Goal: Information Seeking & Learning: Learn about a topic

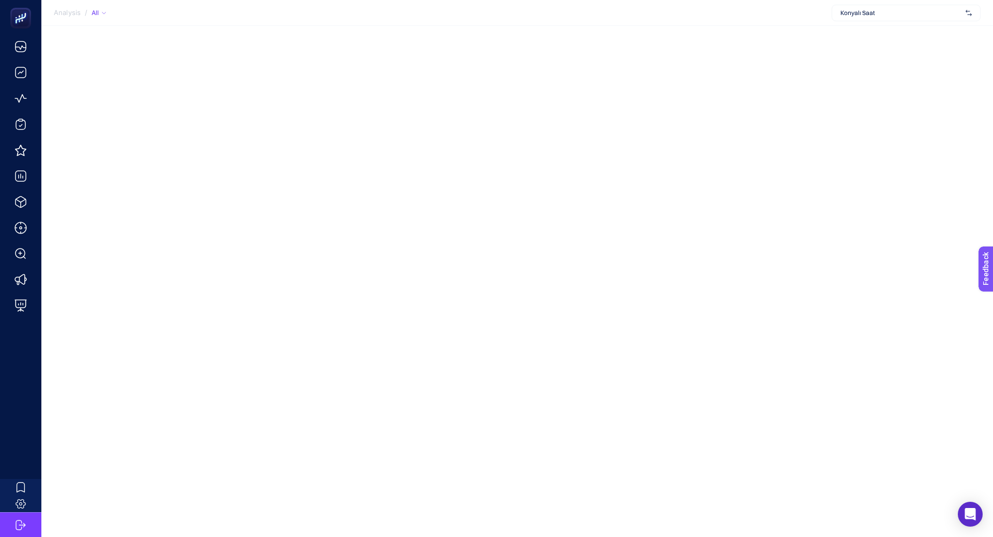
click at [854, 20] on div "Konyalı Saat" at bounding box center [906, 13] width 149 height 17
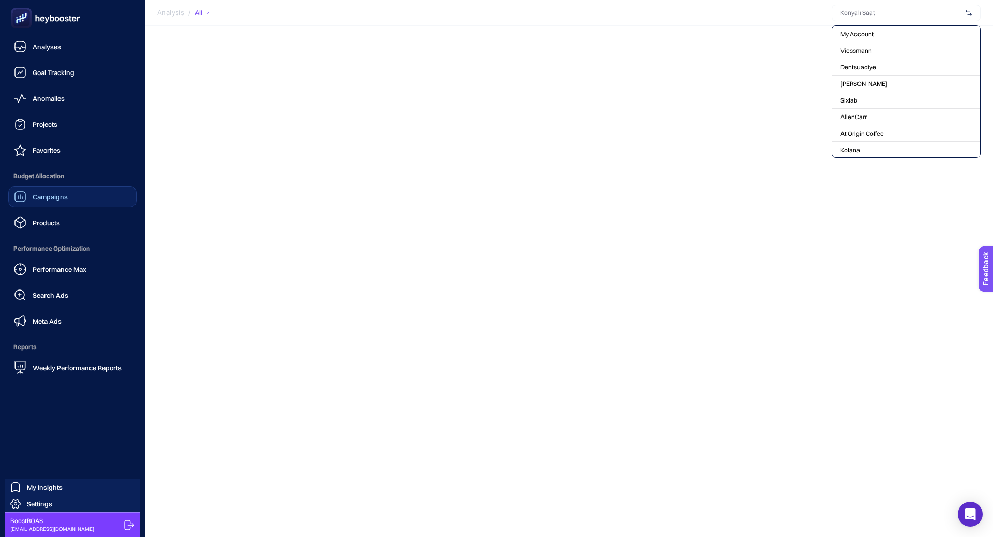
click at [59, 197] on span "Campaigns" at bounding box center [50, 196] width 35 height 8
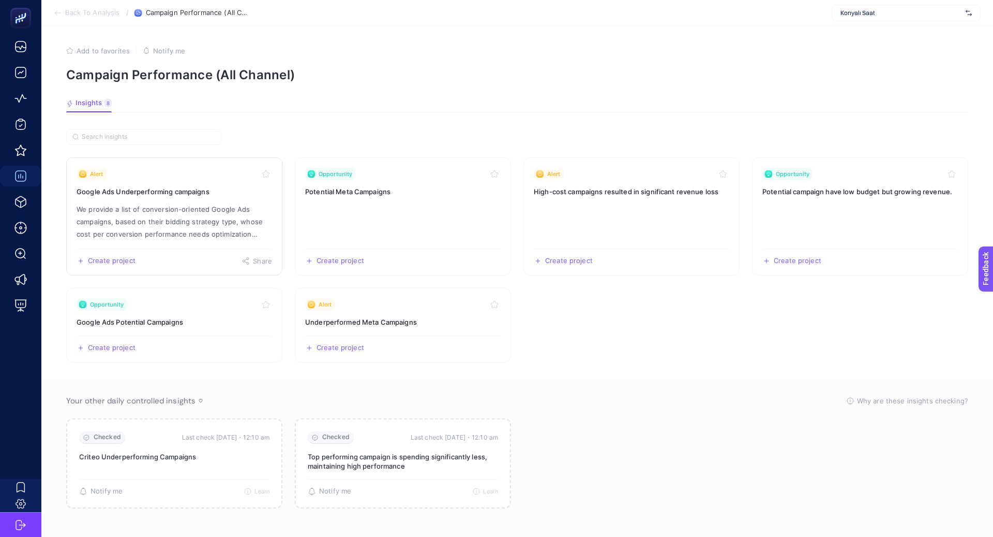
click at [215, 217] on p "We provide a list of conversion-oriented Google Ads campaigns, based on their b…" at bounding box center [175, 221] width 196 height 37
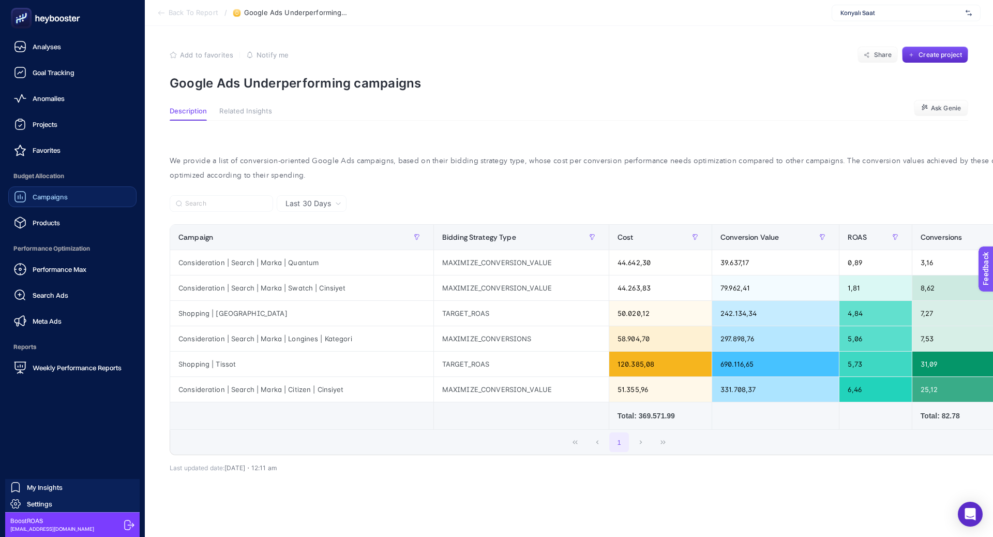
click at [94, 206] on link "Campaigns" at bounding box center [72, 196] width 128 height 21
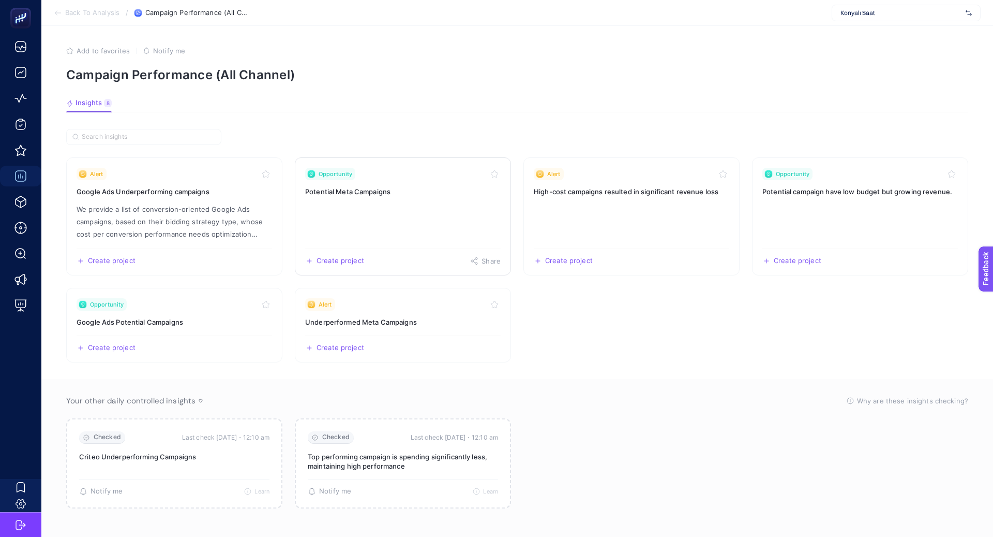
click at [355, 217] on link "Opportunity Potential Meta Campaigns Create project Share" at bounding box center [403, 216] width 216 height 118
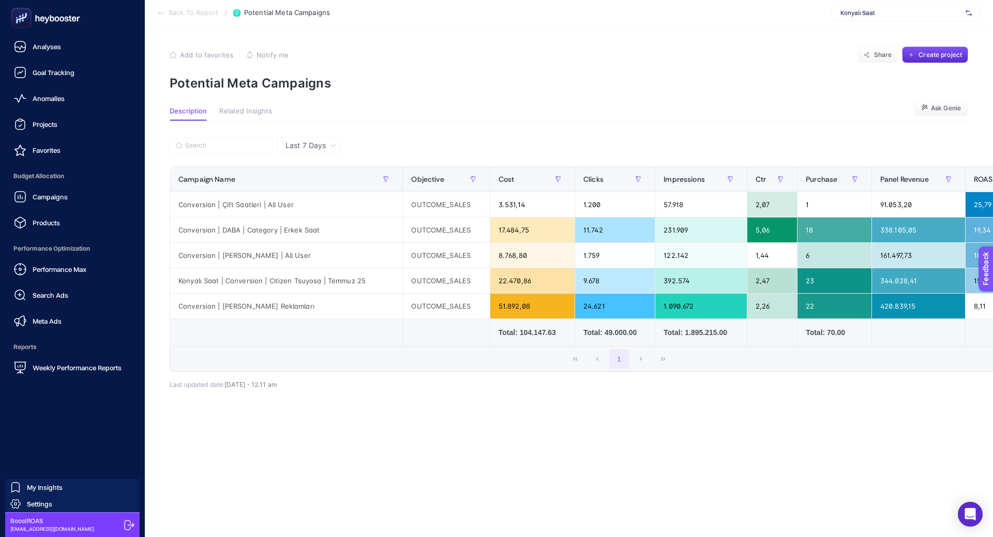
click at [67, 200] on span "Campaigns" at bounding box center [50, 196] width 35 height 8
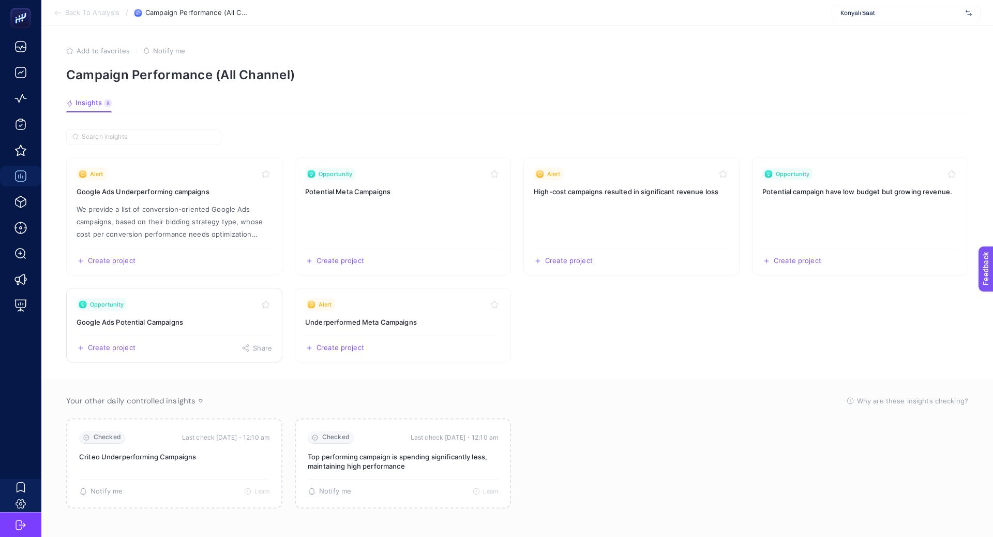
scroll to position [4, 0]
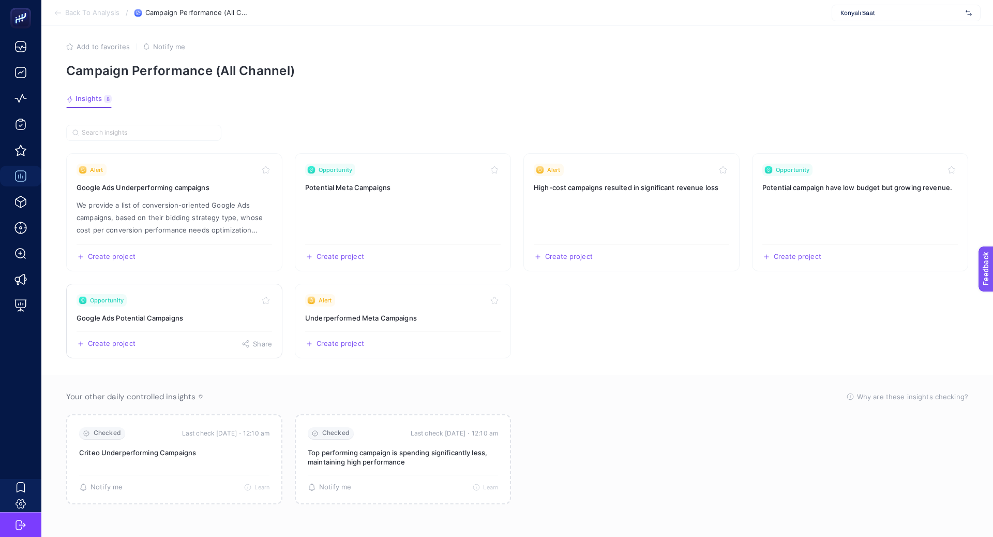
click at [213, 294] on div "Opportunity" at bounding box center [175, 300] width 196 height 12
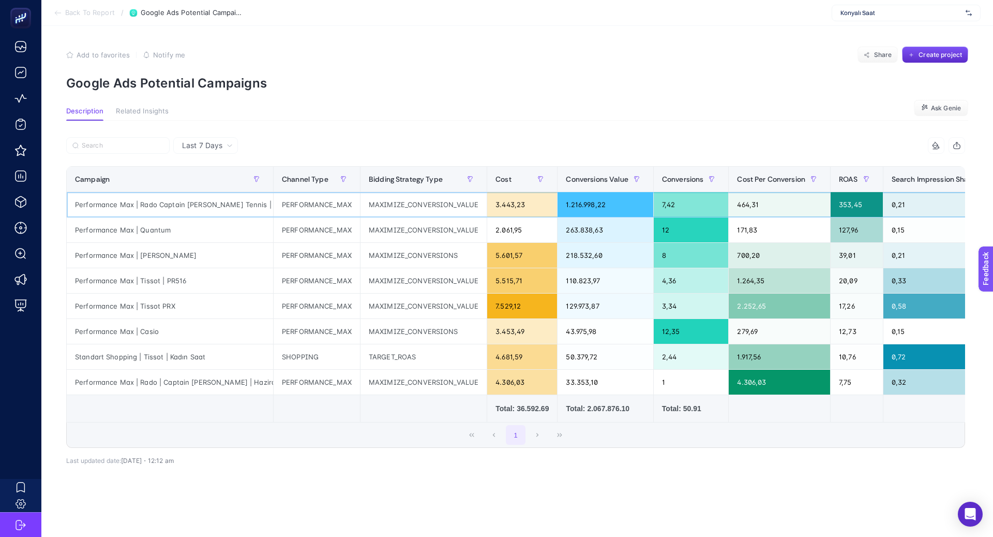
click at [241, 210] on div "Performance Max | Rado Captain [PERSON_NAME] Tennis | Ağustos'25" at bounding box center [170, 204] width 206 height 25
click at [234, 209] on div at bounding box center [234, 209] width 0 height 0
click at [206, 536] on div at bounding box center [103, 537] width 207 height 0
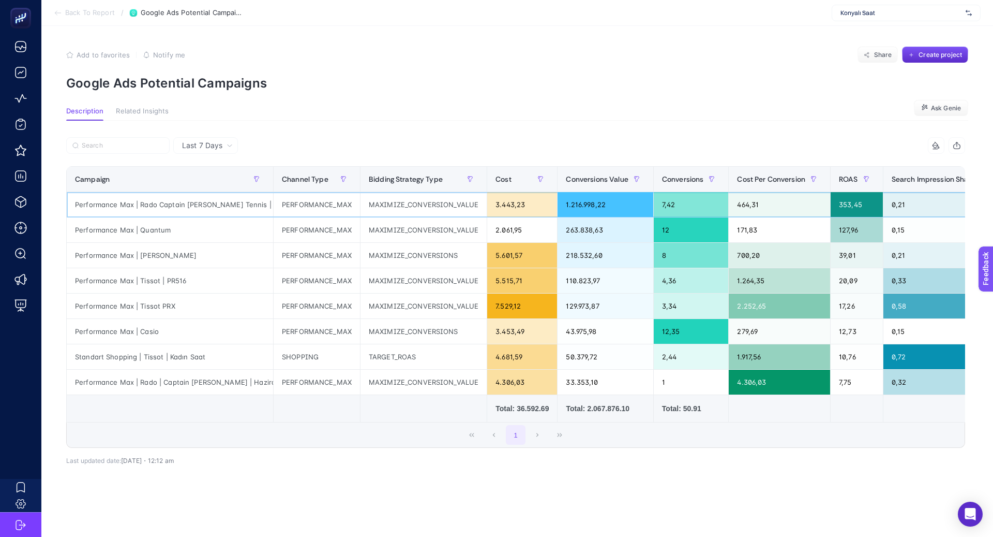
click at [225, 199] on div "Performance Max | Rado Captain [PERSON_NAME] Tennis | Ağustos'25" at bounding box center [170, 204] width 206 height 25
click at [199, 225] on div "Performance Max | Quantum" at bounding box center [170, 229] width 206 height 25
click at [199, 271] on div "Performance Max | Tissot | PR516" at bounding box center [170, 280] width 206 height 25
click at [199, 333] on div "Performance Max | Casio" at bounding box center [170, 331] width 206 height 25
click at [198, 386] on div "Performance Max | Rado | Captain [PERSON_NAME] | Haziran" at bounding box center [170, 381] width 206 height 25
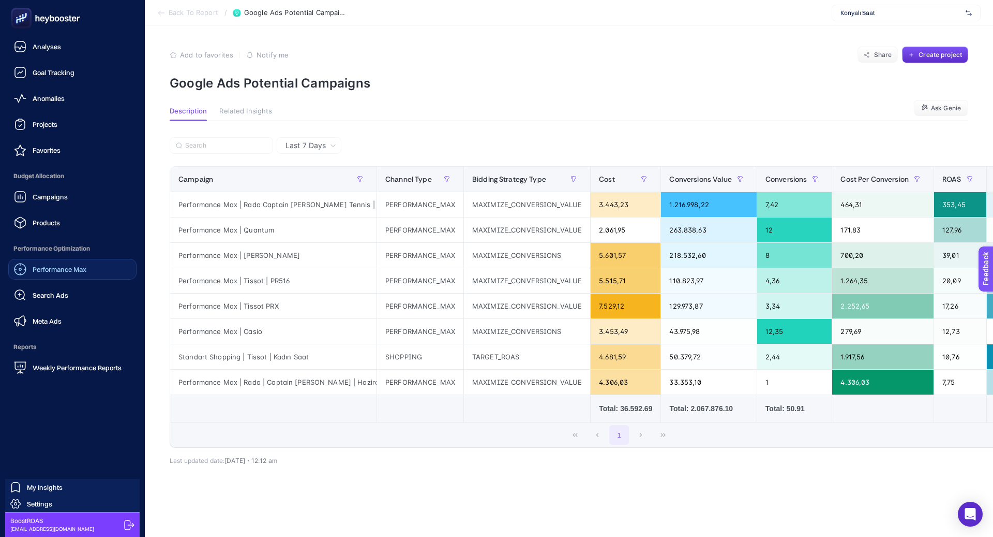
click at [76, 271] on span "Performance Max" at bounding box center [60, 269] width 54 height 8
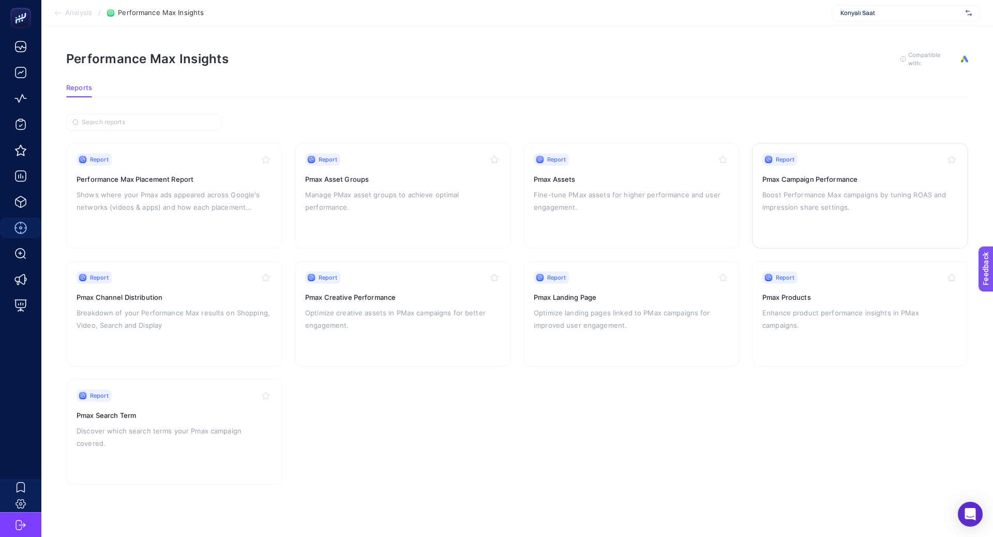
click at [809, 203] on p "Boost Performance Max campaigns by tuning ROAS and impression share settings." at bounding box center [861, 200] width 196 height 25
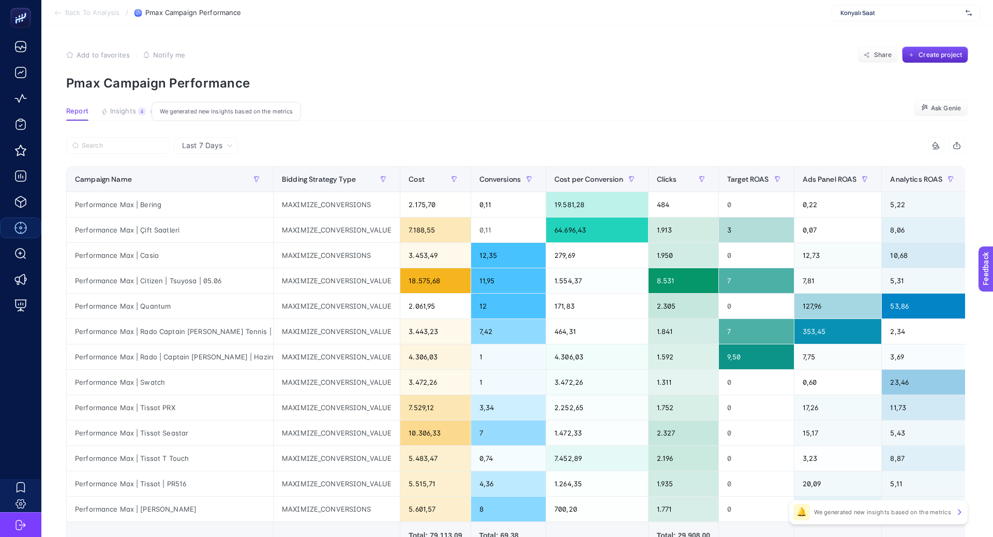
click at [133, 108] on span "Insights" at bounding box center [123, 111] width 26 height 8
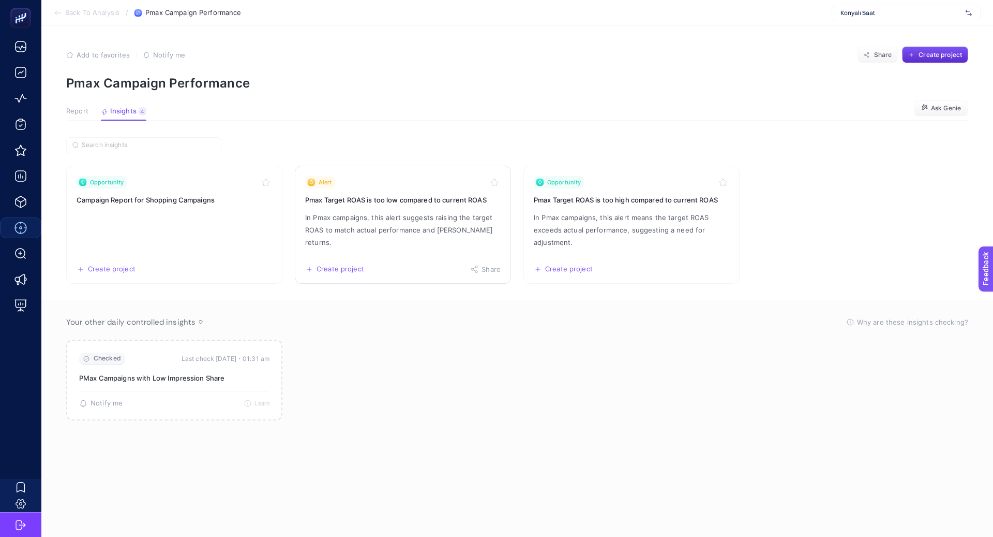
click at [403, 203] on h3 "Pmax Target ROAS is too low compared to current ROAS" at bounding box center [403, 200] width 196 height 10
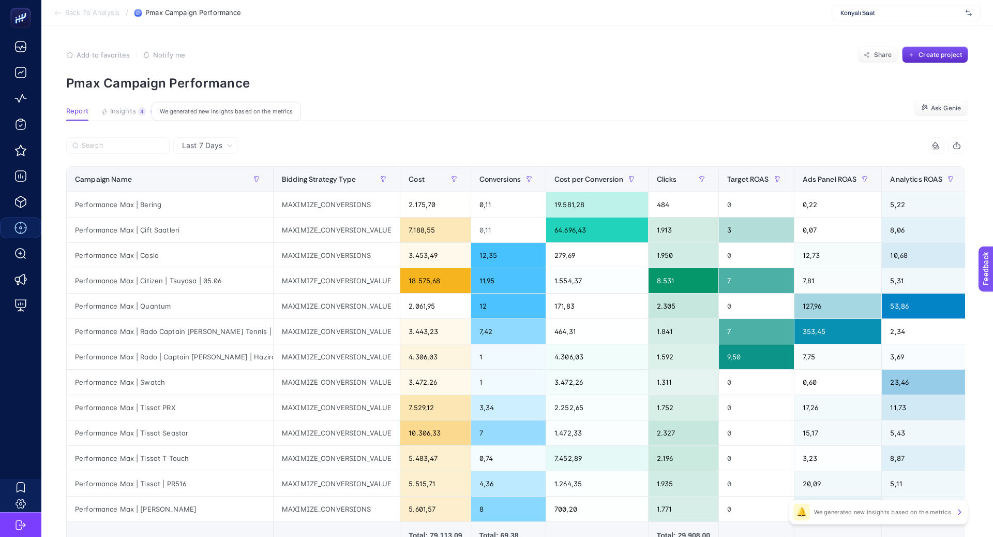
click at [133, 111] on span "Insights" at bounding box center [123, 111] width 26 height 8
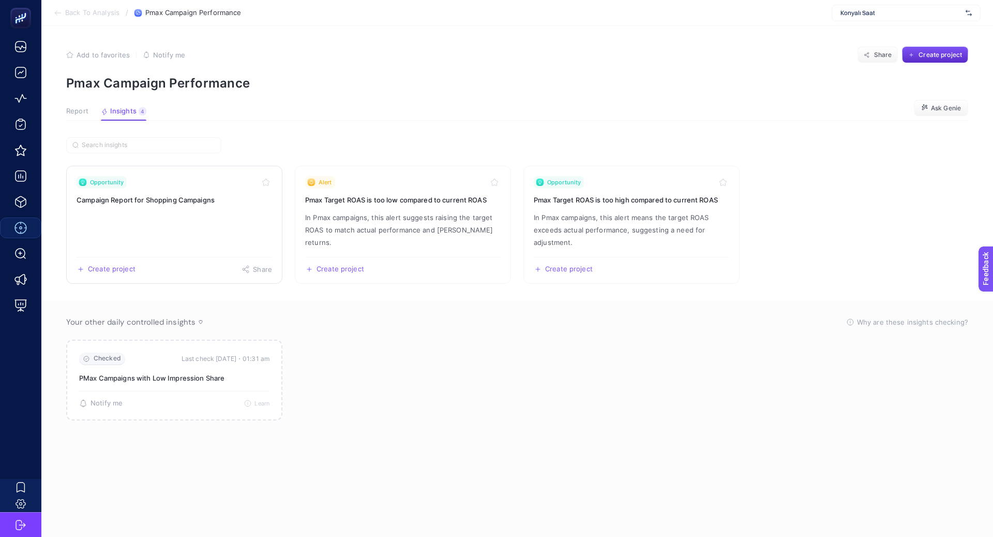
click at [167, 210] on link "Opportunity Campaign Report for Shopping Campaigns Create project Share" at bounding box center [174, 225] width 216 height 118
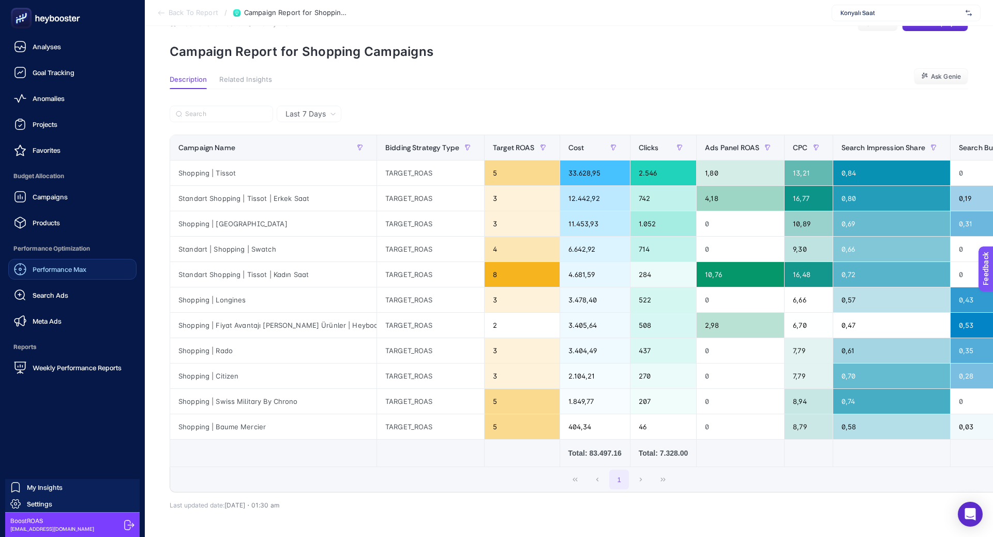
click at [52, 263] on div "Performance Max" at bounding box center [50, 269] width 72 height 12
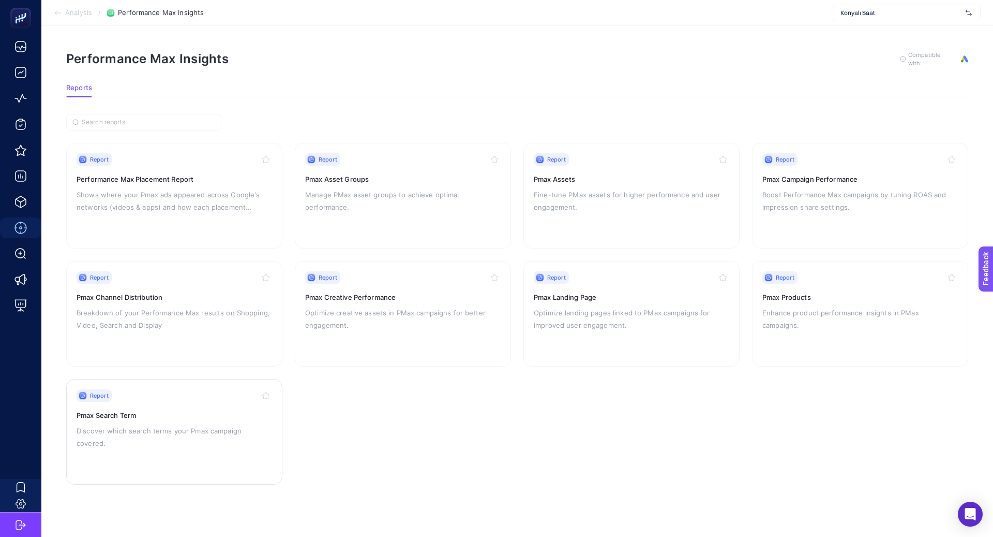
click at [192, 389] on div "Report" at bounding box center [175, 395] width 196 height 12
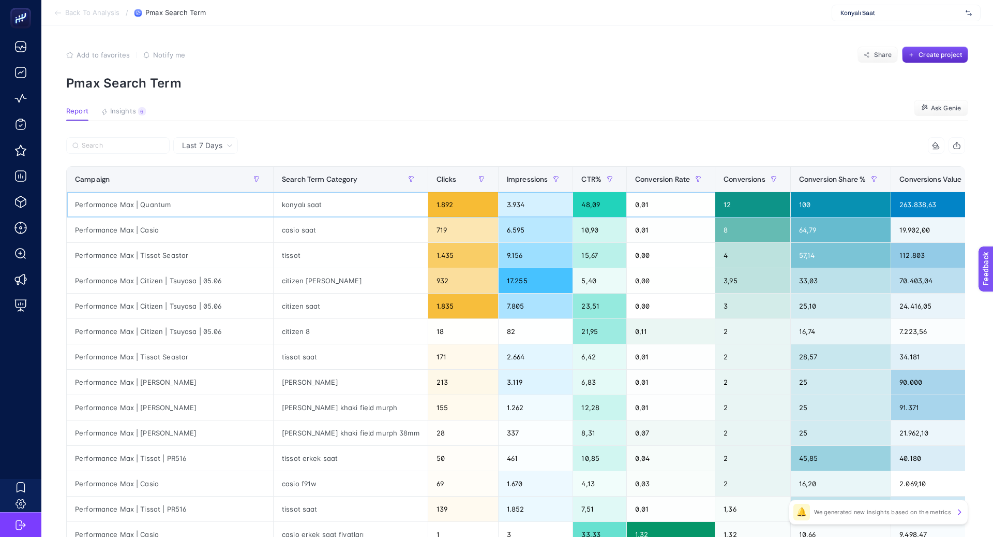
click at [282, 209] on div "konyalı saat" at bounding box center [351, 204] width 154 height 25
click at [281, 256] on div "tissot" at bounding box center [351, 255] width 154 height 25
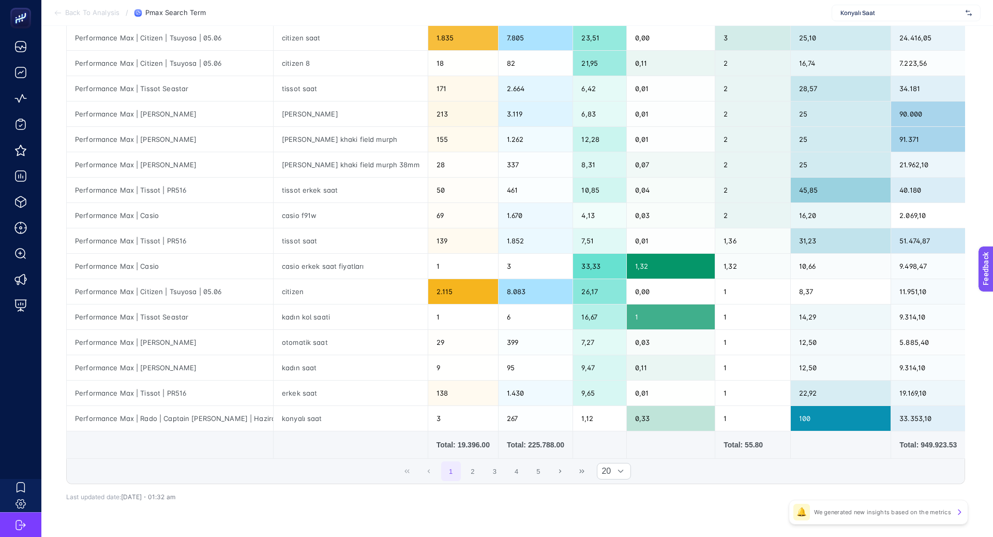
scroll to position [294, 0]
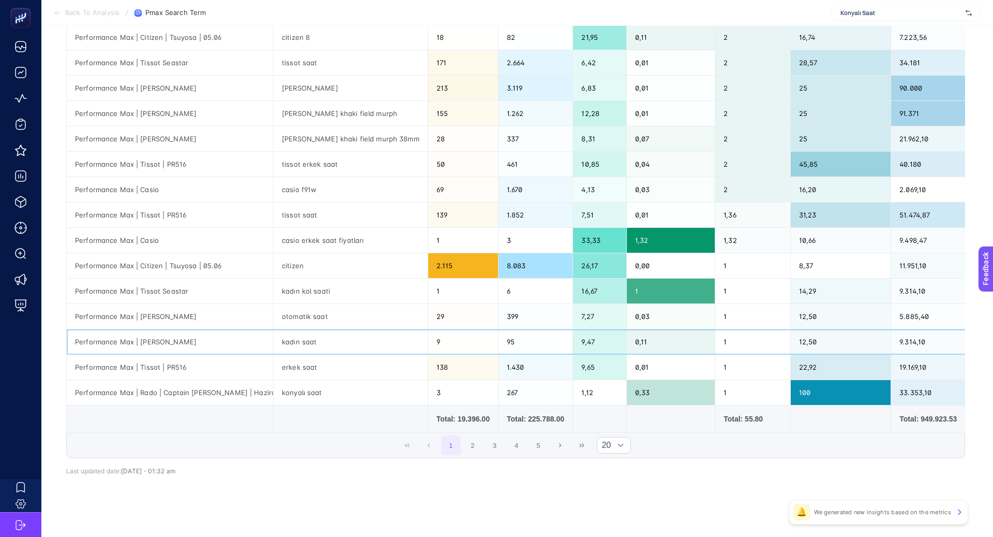
click at [274, 338] on div "kadın saat" at bounding box center [351, 341] width 154 height 25
click at [156, 338] on div "Performance Max | [PERSON_NAME]" at bounding box center [170, 341] width 206 height 25
click at [157, 285] on div "Performance Max | Tissot Seastar" at bounding box center [170, 290] width 206 height 25
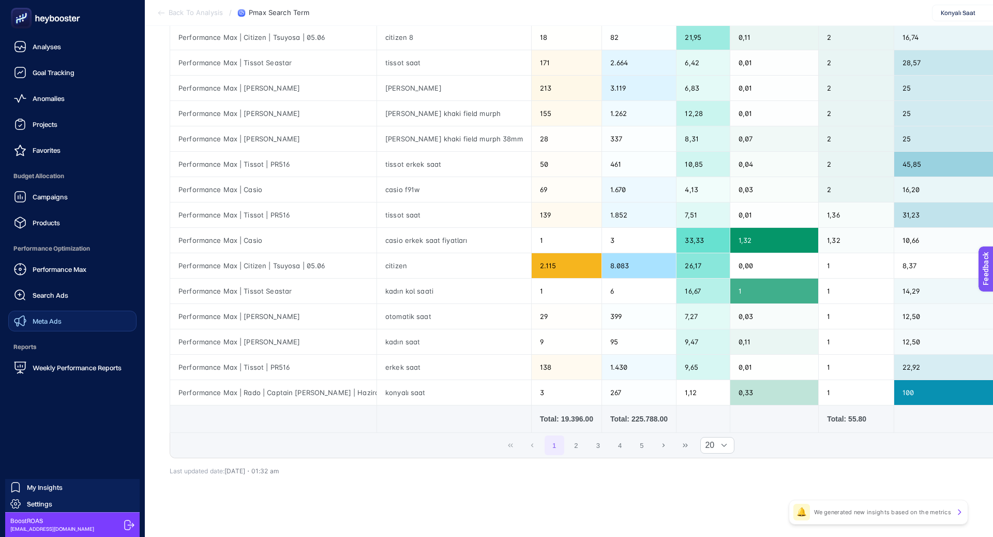
click at [55, 317] on span "Meta Ads" at bounding box center [47, 321] width 29 height 8
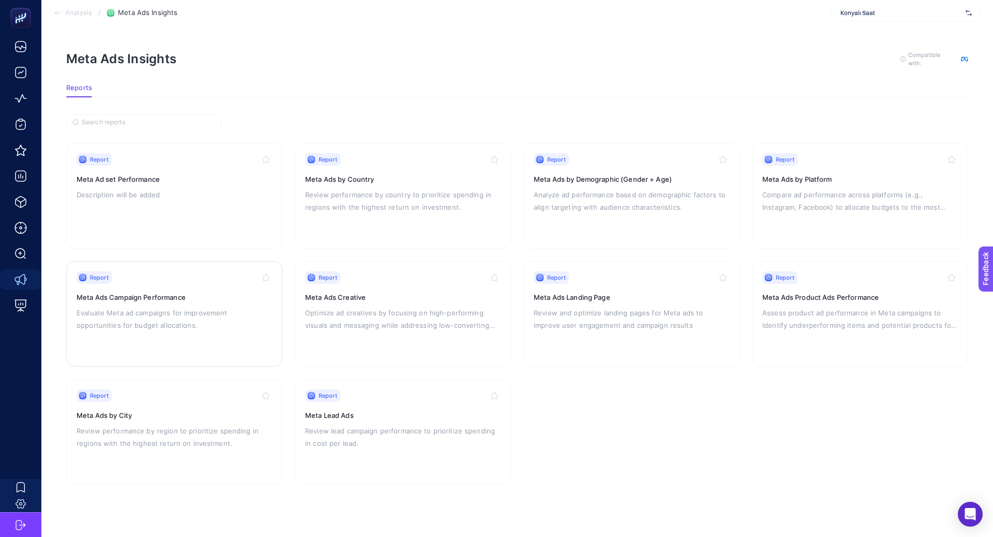
click at [247, 316] on p "Evaluate Meta ad campaigns for improvement opportunities for budget allocations." at bounding box center [175, 318] width 196 height 25
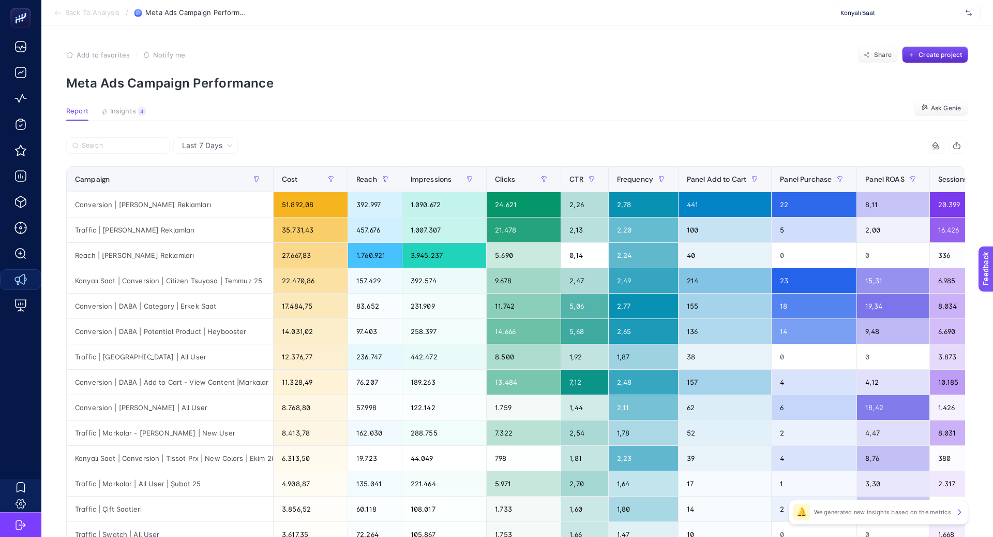
click at [111, 122] on article "Add to favorites false Notify me Share Create project Meta Ads Campaign Perform…" at bounding box center [517, 430] width 952 height 809
click at [124, 114] on span "Insights" at bounding box center [123, 111] width 26 height 8
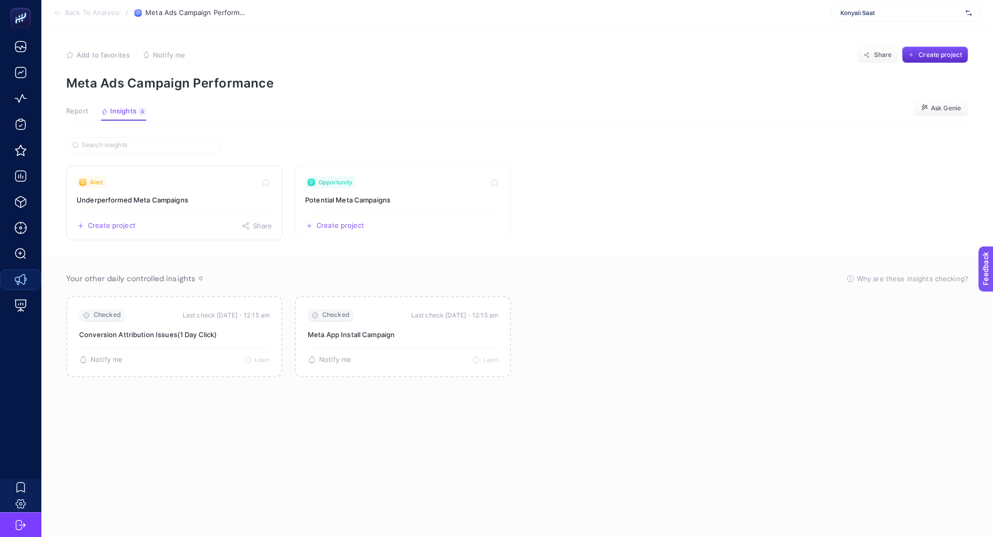
click at [147, 174] on link "Alert Underperformed Meta Campaigns Create project Share" at bounding box center [174, 203] width 216 height 75
